Goal: Task Accomplishment & Management: Manage account settings

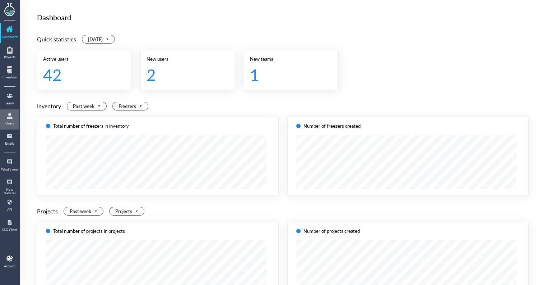
click at [15, 123] on div "Users" at bounding box center [10, 123] width 18 height 4
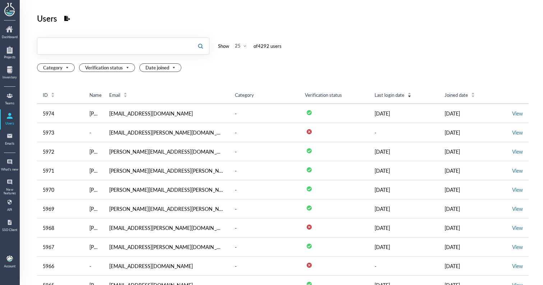
click at [145, 41] on input "text" at bounding box center [114, 46] width 155 height 12
type input "vvmf"
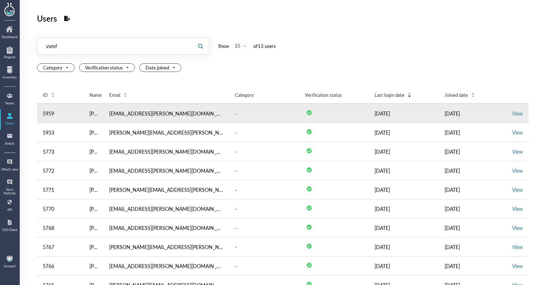
click at [507, 111] on td "View" at bounding box center [518, 113] width 22 height 19
click at [513, 111] on link "View" at bounding box center [518, 113] width 11 height 7
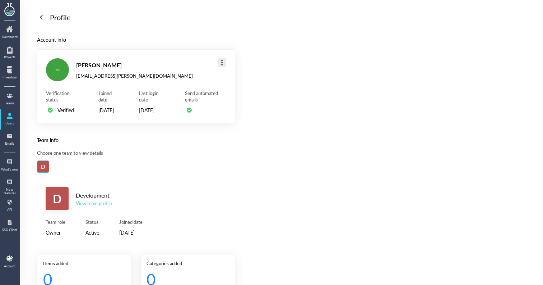
click at [220, 66] on div at bounding box center [222, 63] width 12 height 12
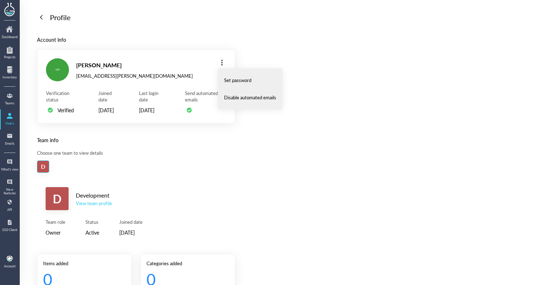
click at [118, 169] on div "D" at bounding box center [136, 166] width 198 height 12
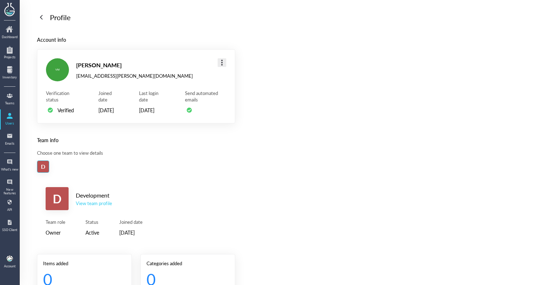
click at [219, 63] on div at bounding box center [222, 63] width 12 height 12
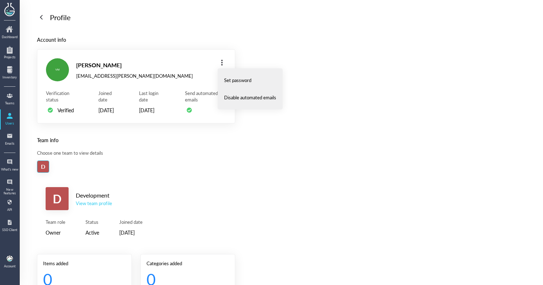
click at [95, 206] on div "View team profile" at bounding box center [94, 203] width 36 height 6
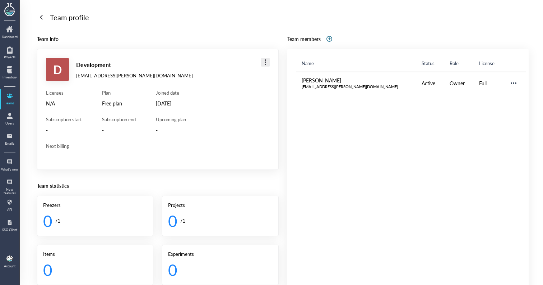
click at [265, 63] on div at bounding box center [266, 62] width 12 height 12
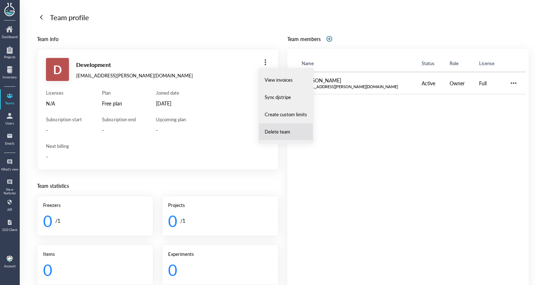
click at [275, 129] on span "Delete team" at bounding box center [278, 131] width 26 height 6
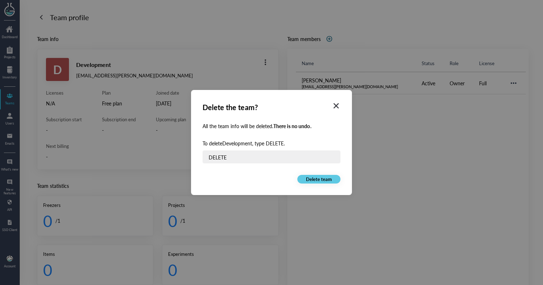
type input "DELETE"
click at [335, 181] on button "Delete team" at bounding box center [319, 179] width 43 height 9
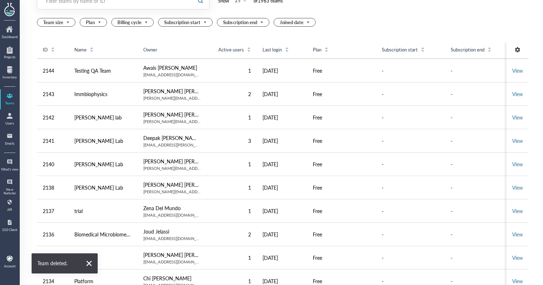
click at [171, 6] on div at bounding box center [114, 0] width 155 height 17
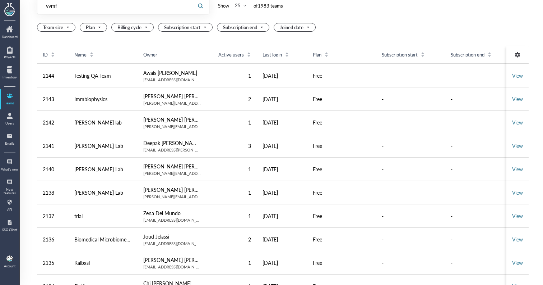
type input "vvmf"
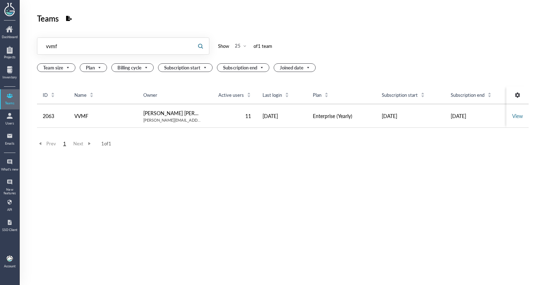
click at [9, 108] on link "Teams" at bounding box center [10, 99] width 18 height 19
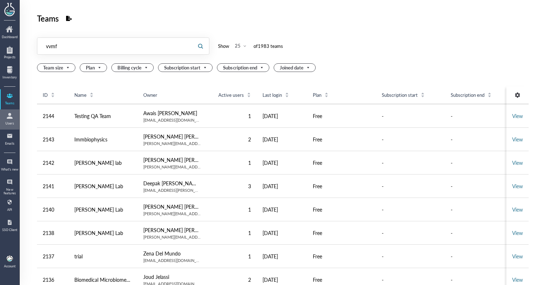
click at [10, 114] on div at bounding box center [10, 116] width 12 height 12
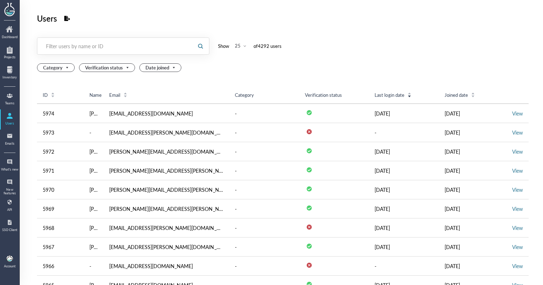
click at [69, 52] on div at bounding box center [114, 46] width 155 height 17
type input "vvmf"
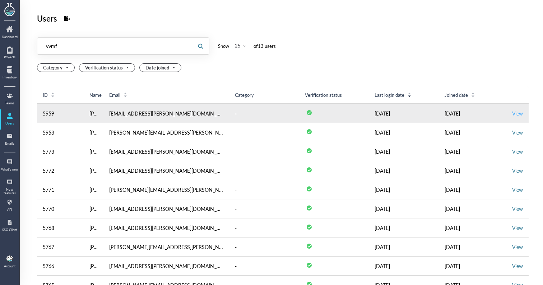
click at [513, 111] on link "View" at bounding box center [518, 113] width 11 height 7
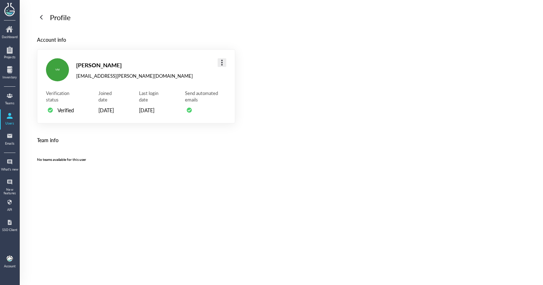
click at [220, 68] on div at bounding box center [222, 63] width 12 height 12
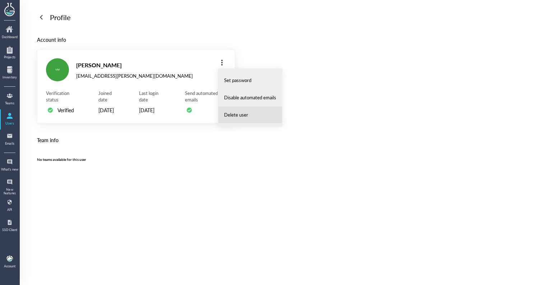
click at [232, 117] on span "Delete user" at bounding box center [236, 114] width 24 height 6
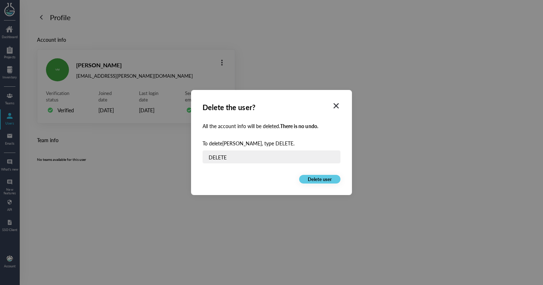
type input "DELETE"
click at [332, 176] on button "Delete user" at bounding box center [319, 179] width 41 height 9
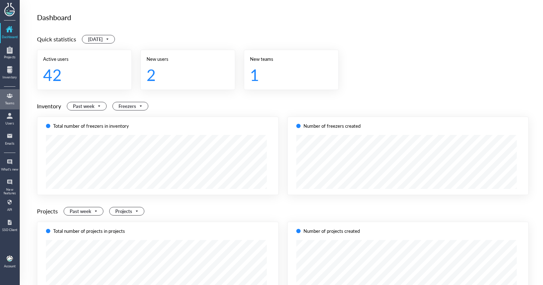
click at [13, 107] on link "Teams" at bounding box center [10, 99] width 18 height 19
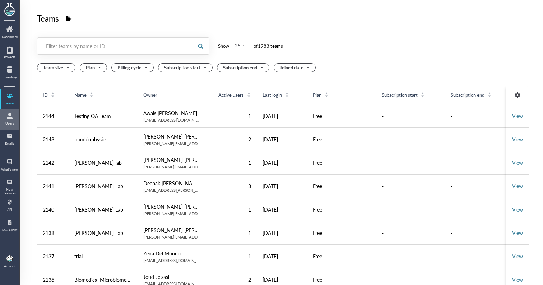
click at [11, 114] on div at bounding box center [10, 116] width 12 height 12
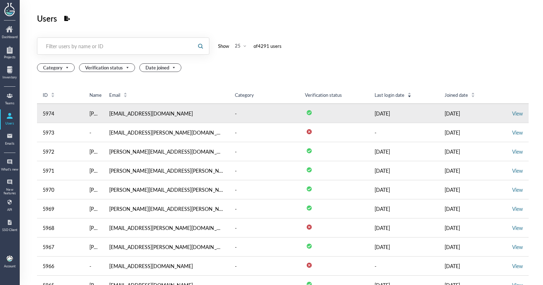
click at [509, 117] on td "View" at bounding box center [518, 113] width 22 height 19
click at [510, 117] on td "View" at bounding box center [518, 113] width 22 height 19
click at [513, 115] on link "View" at bounding box center [518, 113] width 11 height 7
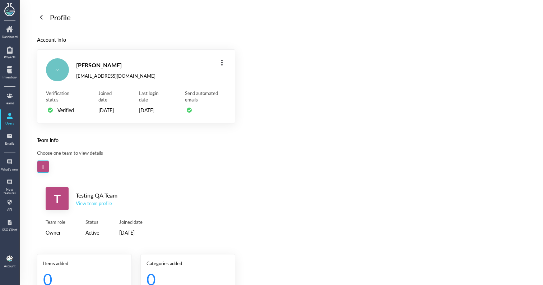
click at [109, 75] on div "[EMAIL_ADDRESS][DOMAIN_NAME]" at bounding box center [115, 76] width 79 height 6
copy div "[EMAIL_ADDRESS][DOMAIN_NAME]"
